Goal: Navigation & Orientation: Understand site structure

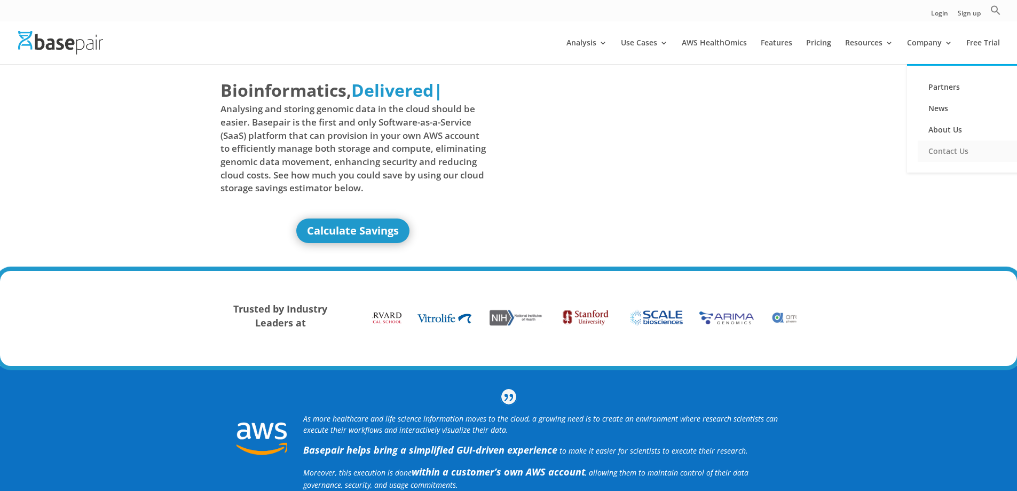
click at [953, 146] on link "Contact Us" at bounding box center [971, 150] width 107 height 21
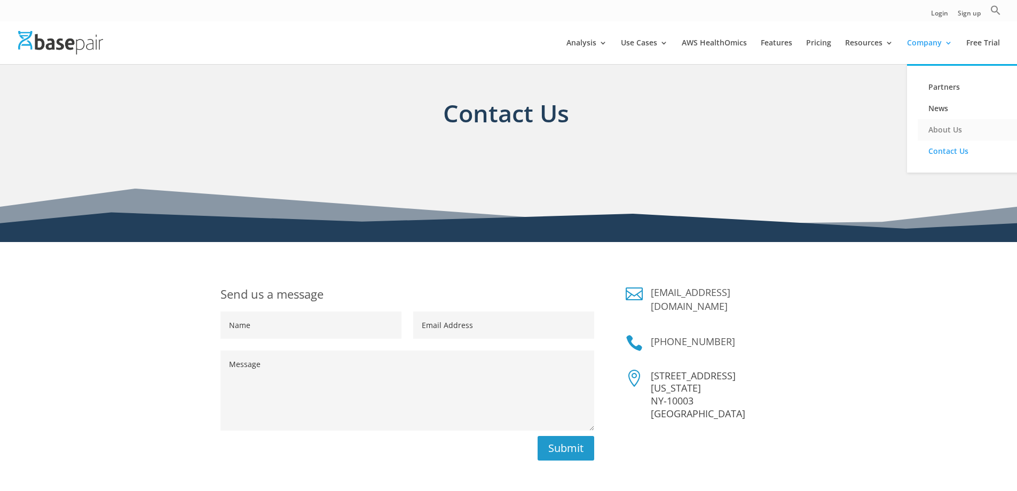
click at [943, 129] on link "About Us" at bounding box center [971, 129] width 107 height 21
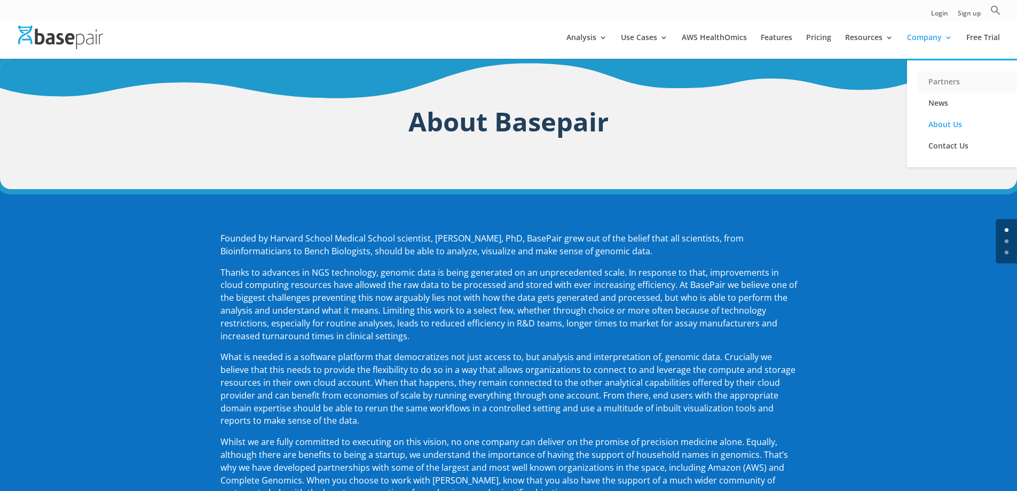
click at [933, 79] on link "Partners" at bounding box center [971, 81] width 107 height 21
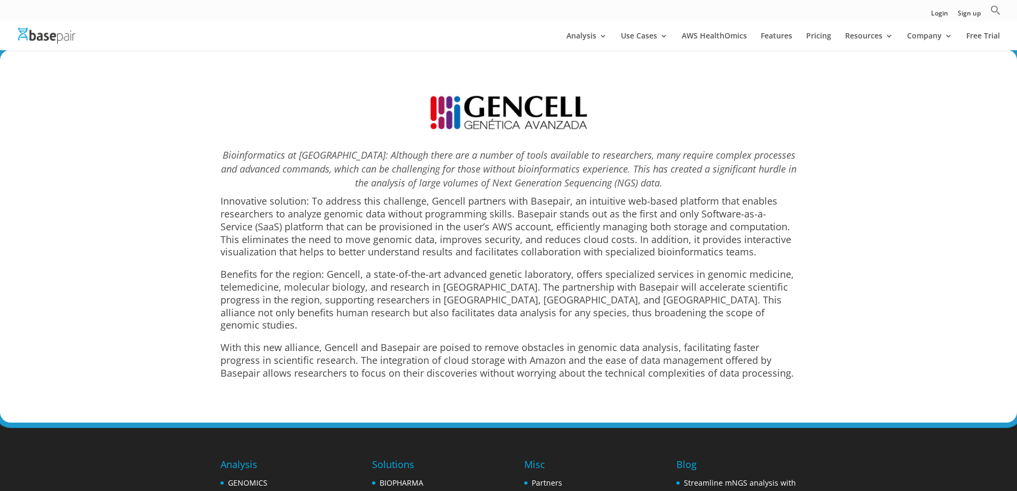
scroll to position [4659, 0]
